Goal: Transaction & Acquisition: Purchase product/service

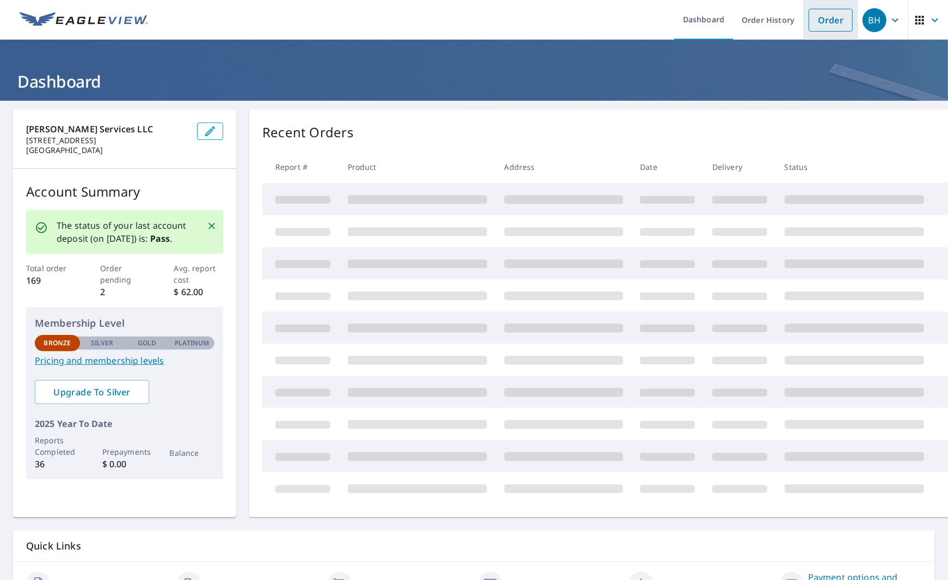
click at [839, 21] on link "Order" at bounding box center [831, 20] width 44 height 23
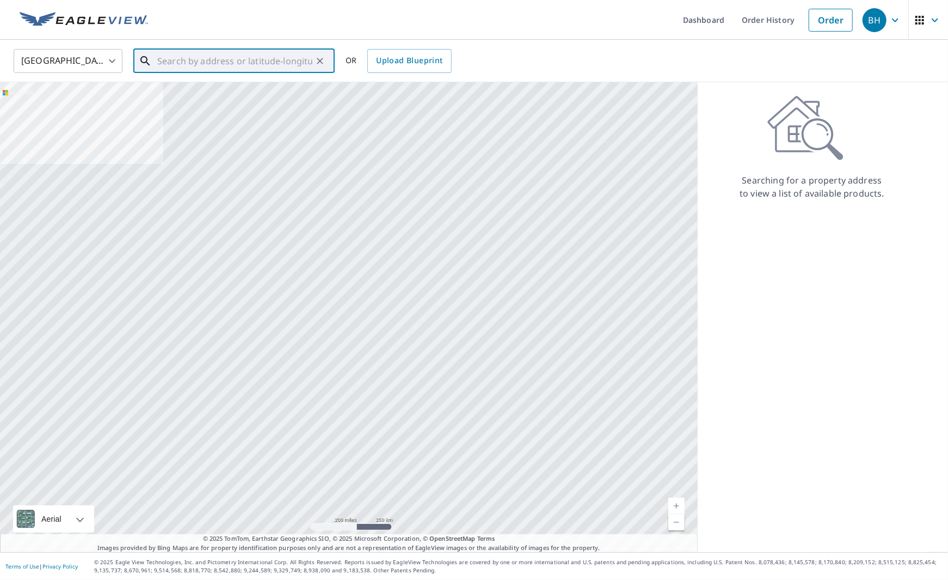
click at [277, 63] on input "text" at bounding box center [234, 61] width 155 height 30
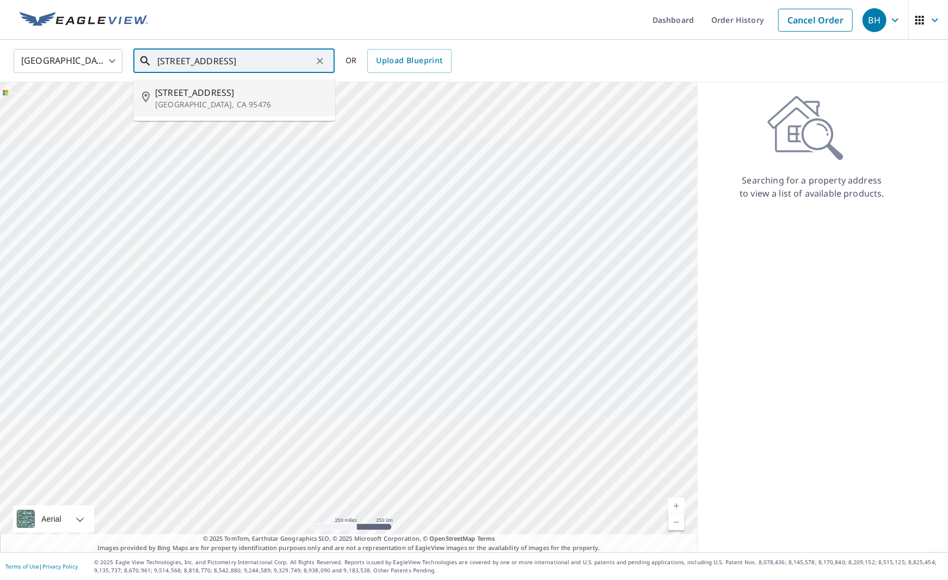
click at [232, 92] on span "[STREET_ADDRESS]" at bounding box center [240, 92] width 171 height 13
type input "[STREET_ADDRESS]"
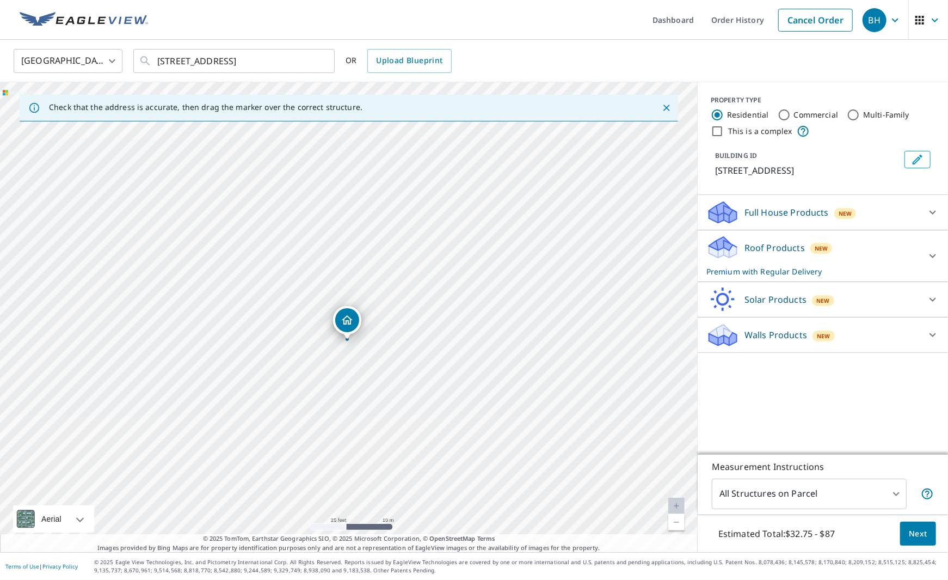
drag, startPoint x: 324, startPoint y: 311, endPoint x: 341, endPoint y: 318, distance: 18.8
click at [789, 254] on p "Roof Products" at bounding box center [775, 247] width 60 height 13
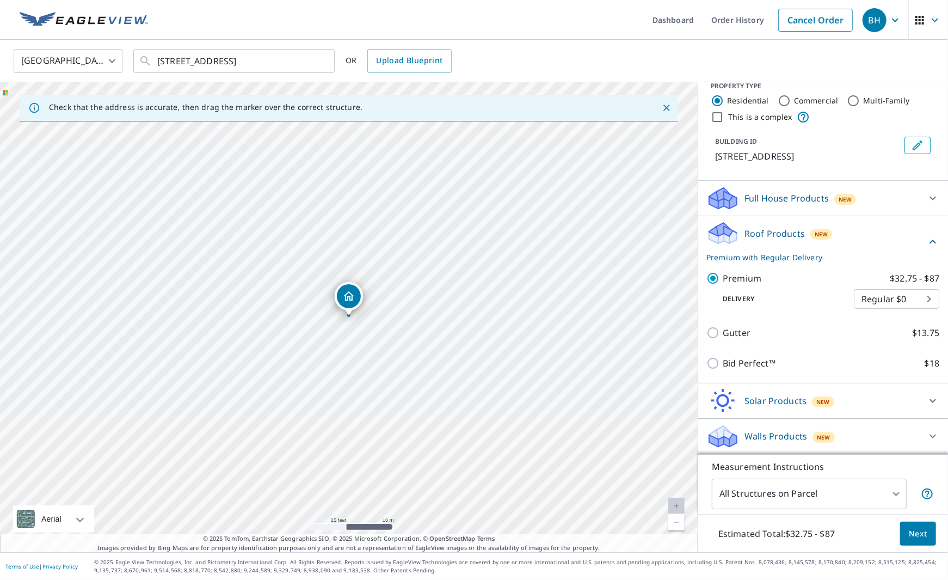
scroll to position [31, 0]
click at [923, 528] on span "Next" at bounding box center [918, 534] width 19 height 14
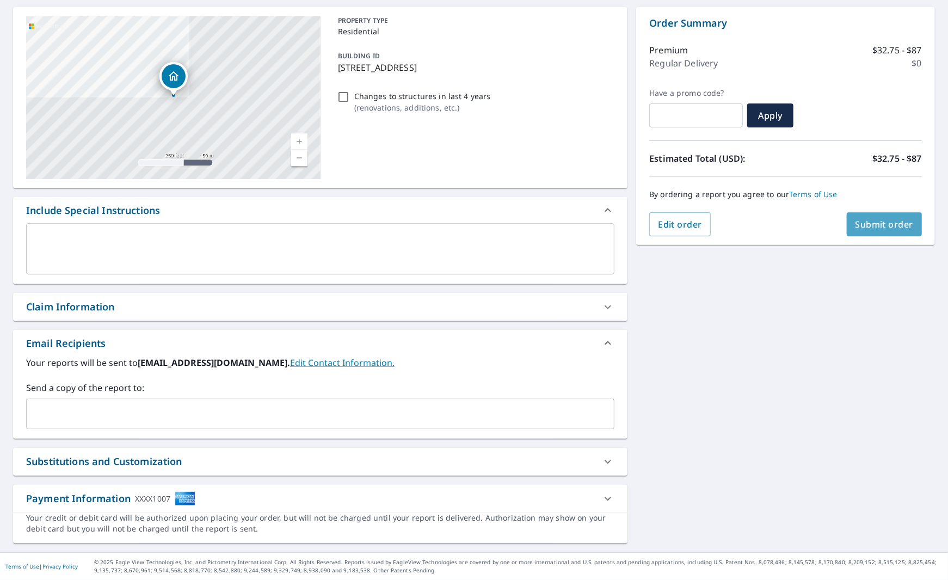
click at [877, 218] on span "Submit order" at bounding box center [885, 224] width 58 height 12
checkbox input "true"
